Goal: Information Seeking & Learning: Learn about a topic

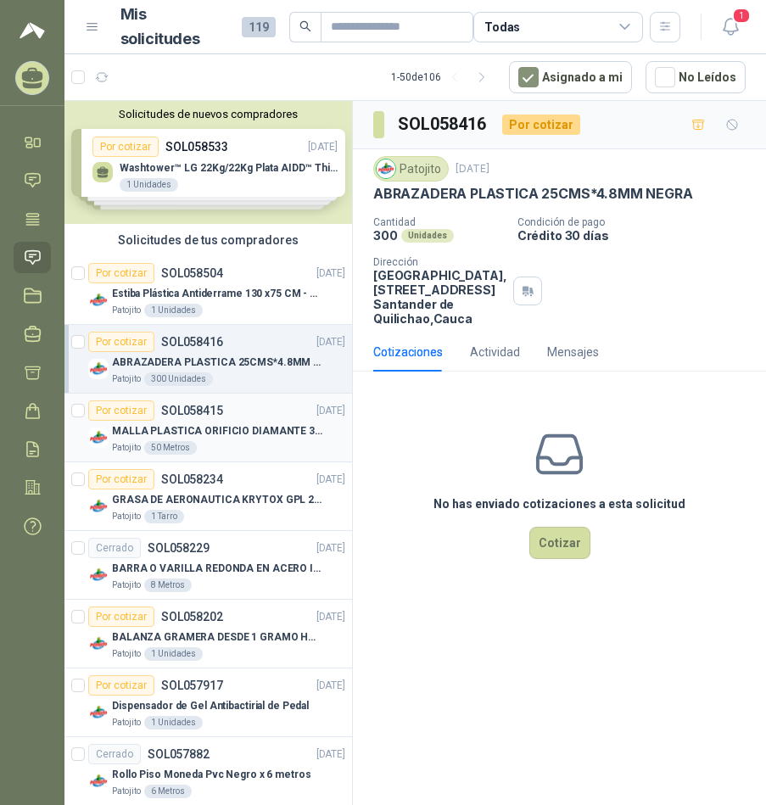
click at [224, 435] on p "MALLA PLASTICA ORIFICIO DIAMANTE 3MM" at bounding box center [217, 431] width 211 height 16
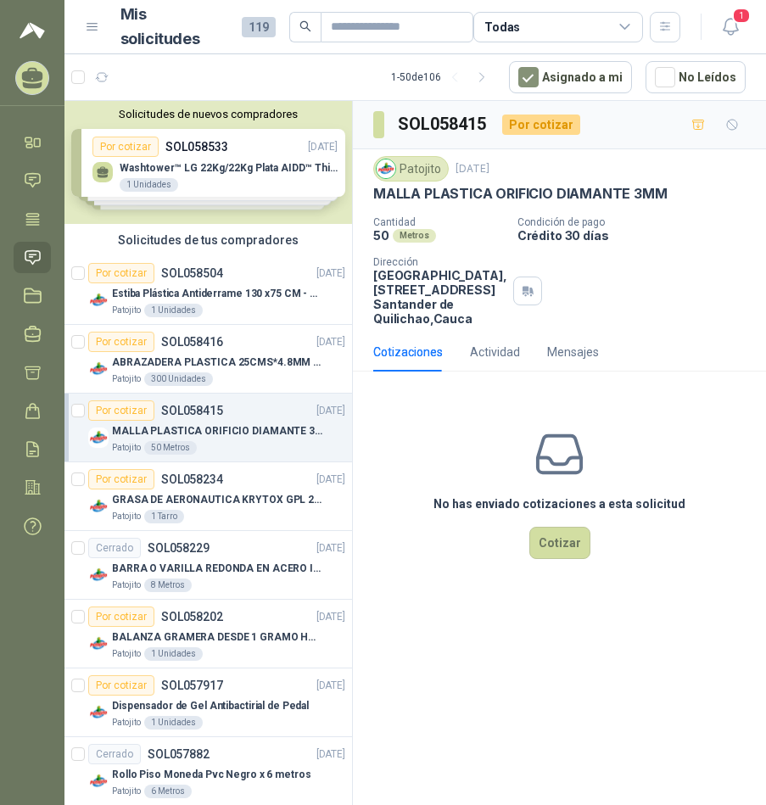
click at [465, 124] on h3 "SOL058415" at bounding box center [443, 124] width 91 height 26
copy h3 "SOL058415"
click at [181, 341] on p "SOL058416" at bounding box center [192, 342] width 62 height 12
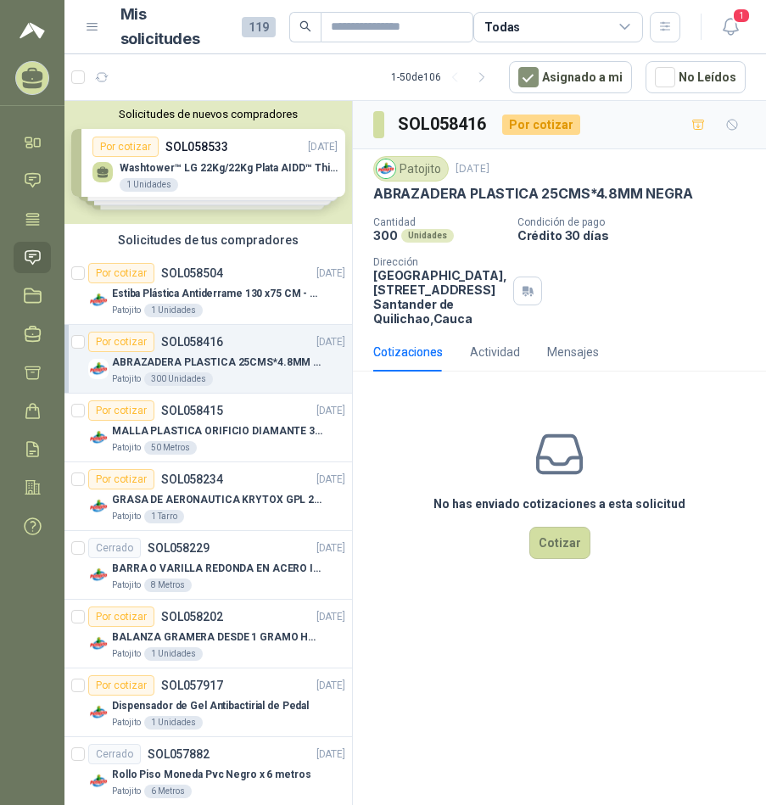
click at [469, 122] on h3 "SOL058416" at bounding box center [443, 124] width 91 height 26
copy h3 "SOL058416"
click at [522, 186] on p "ABRAZADERA PLASTICA 25CMS*4.8MM NEGRA" at bounding box center [532, 194] width 319 height 18
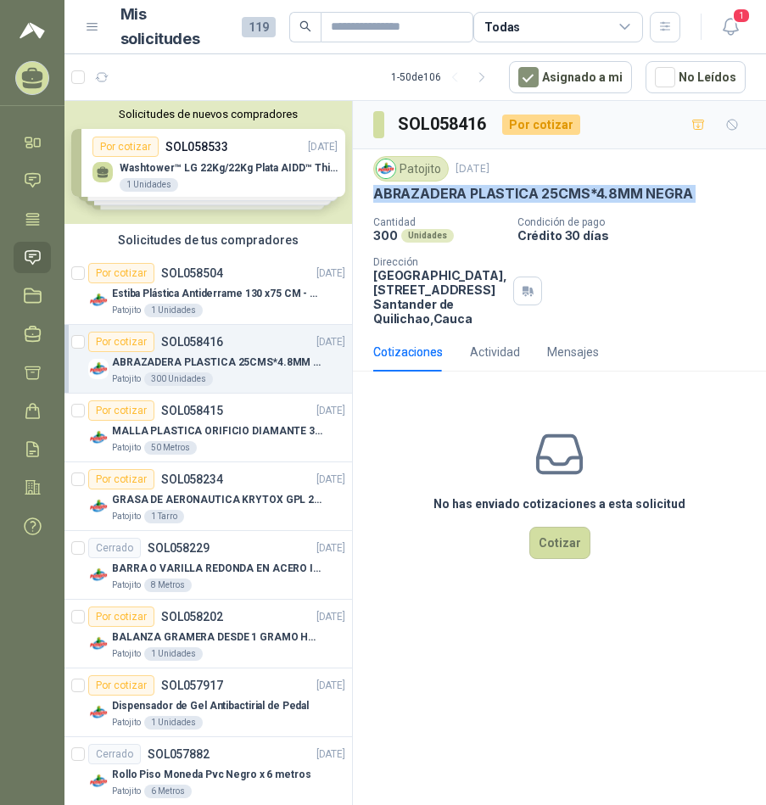
click at [522, 186] on p "ABRAZADERA PLASTICA 25CMS*4.8MM NEGRA" at bounding box center [532, 194] width 319 height 18
copy p "ABRAZADERA PLASTICA 25CMS*4.8MM NEGRA"
click at [187, 244] on div "Solicitudes de tus compradores" at bounding box center [208, 240] width 288 height 32
click at [187, 284] on div "Estiba Plástica Antiderrame 130 x75 CM - Capacidad 180-200 Litros" at bounding box center [228, 293] width 233 height 20
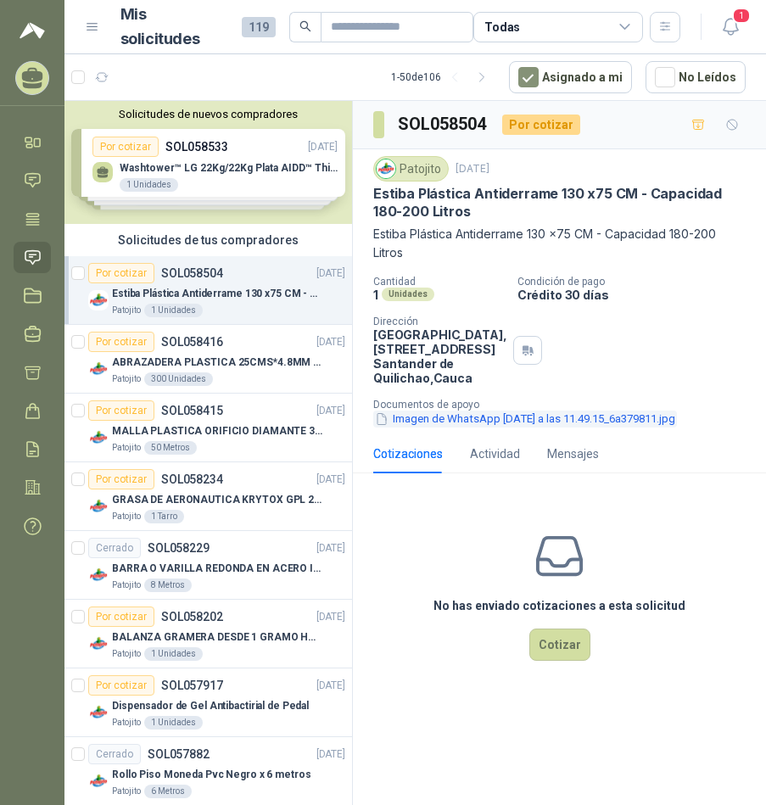
click at [534, 429] on button "Imagen de WhatsApp [DATE] a las 11.49.15_6a379811.jpg" at bounding box center [525, 420] width 304 height 18
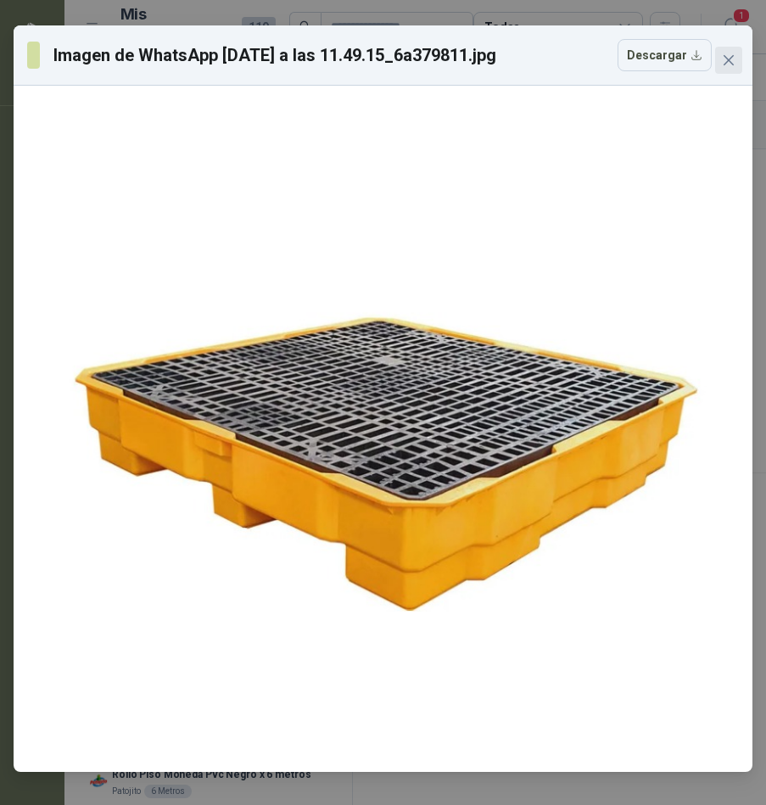
click at [726, 60] on icon "close" at bounding box center [729, 60] width 14 height 14
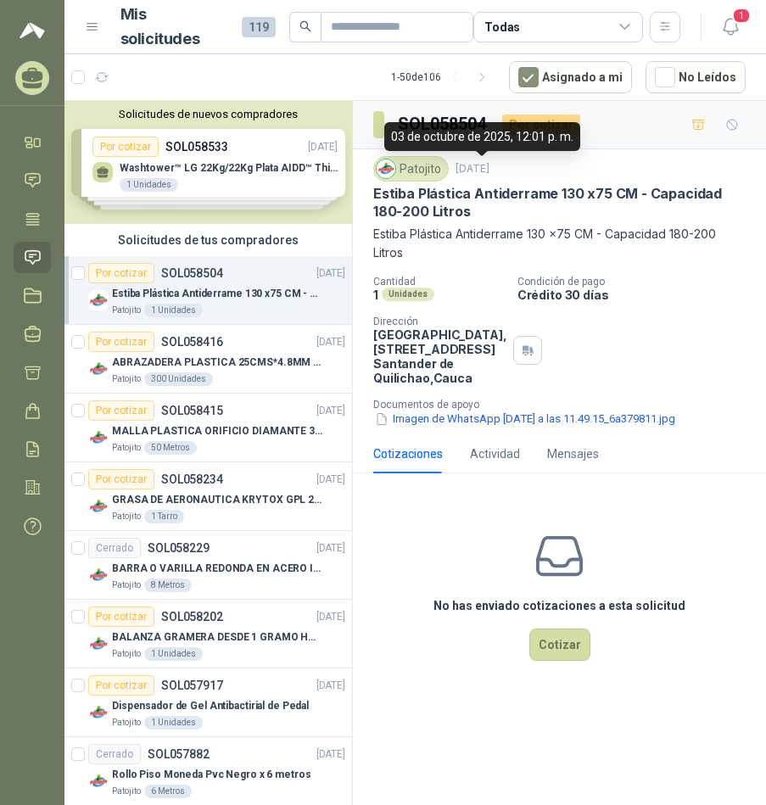
click at [458, 106] on div "SOL058504 Por cotizar" at bounding box center [559, 125] width 413 height 48
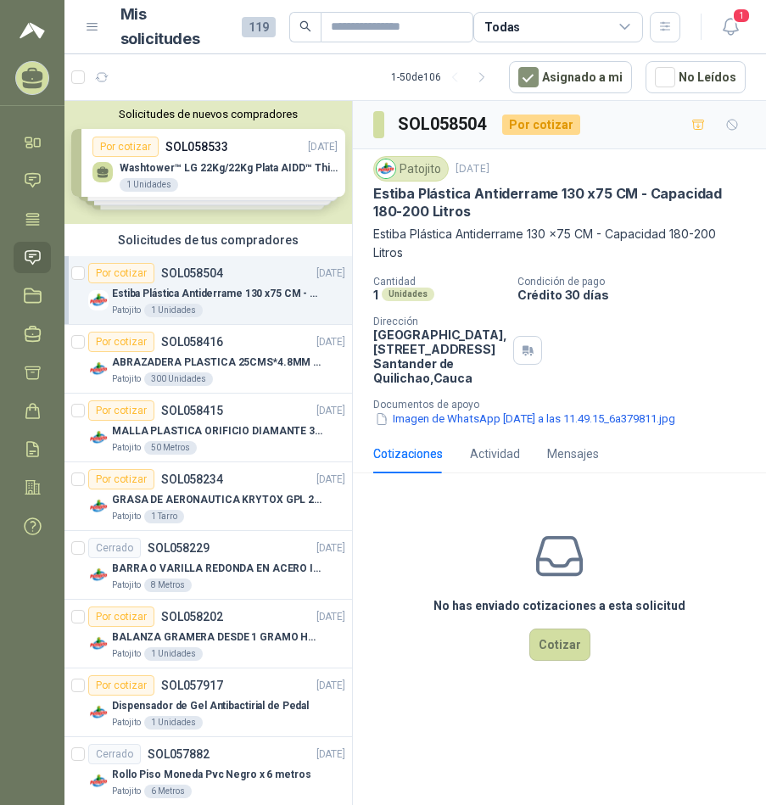
click at [454, 125] on h3 "SOL058504" at bounding box center [443, 124] width 91 height 26
copy h3 "SOL058504"
click at [434, 197] on p "Estiba Plástica Antiderrame 130 x75 CM - Capacidad 180-200 Litros" at bounding box center [559, 203] width 373 height 36
click at [434, 195] on p "Estiba Plástica Antiderrame 130 x75 CM - Capacidad 180-200 Litros" at bounding box center [559, 203] width 373 height 36
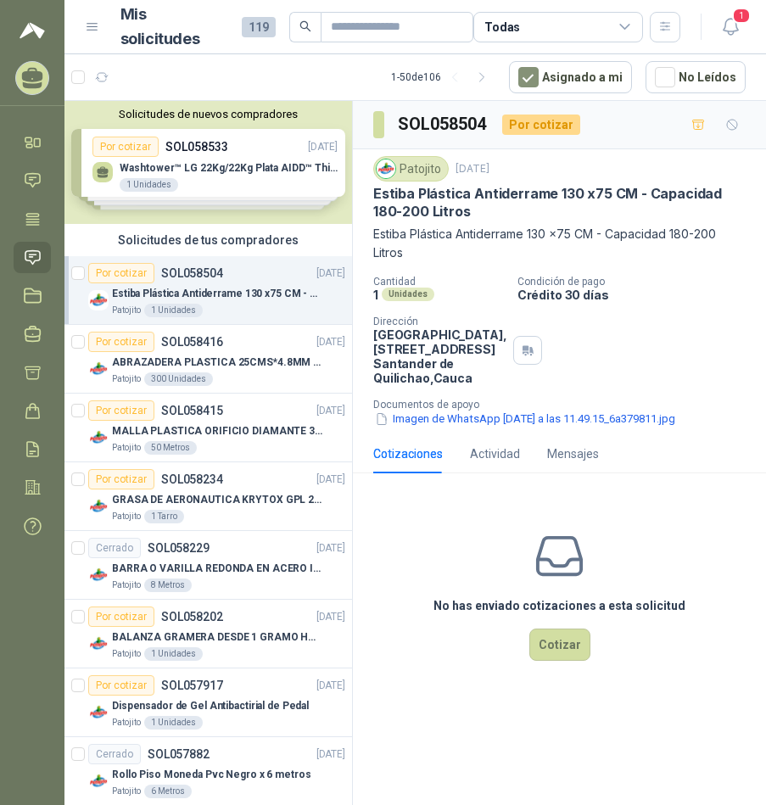
drag, startPoint x: 434, startPoint y: 195, endPoint x: 559, endPoint y: 202, distance: 124.9
click at [494, 203] on p "Estiba Plástica Antiderrame 130 x75 CM - Capacidad 180-200 Litros" at bounding box center [559, 203] width 373 height 36
click at [535, 206] on p "Estiba Plástica Antiderrame 130 x75 CM - Capacidad 180-200 Litros" at bounding box center [559, 203] width 373 height 36
click at [542, 194] on p "Estiba Plástica Antiderrame 130 x75 CM - Capacidad 180-200 Litros" at bounding box center [559, 203] width 373 height 36
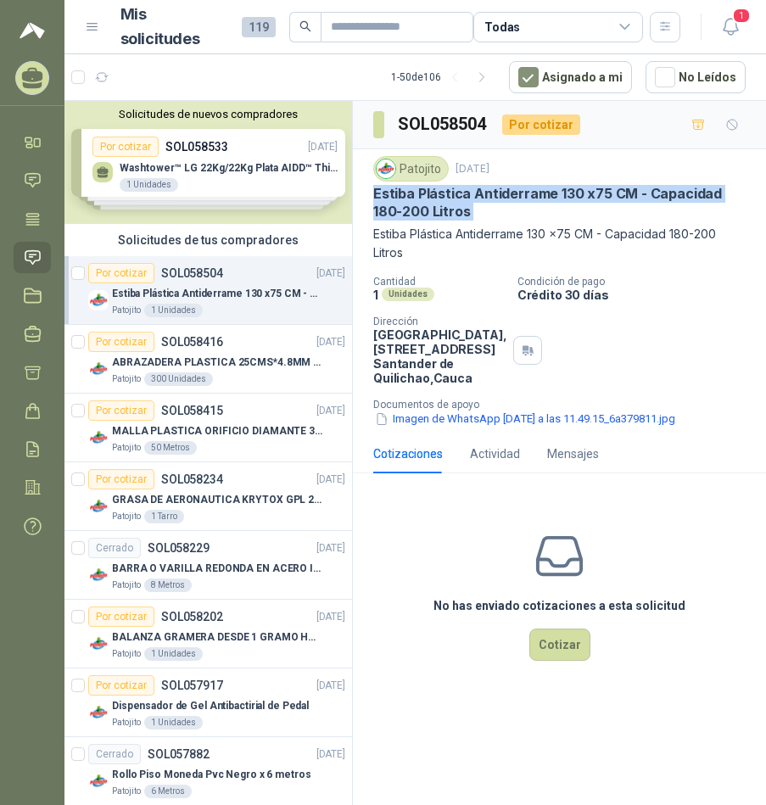
click at [542, 194] on p "Estiba Plástica Antiderrame 130 x75 CM - Capacidad 180-200 Litros" at bounding box center [559, 203] width 373 height 36
copy p "Estiba Plástica Antiderrame 130 x75 CM - Capacidad 180-200 Litros"
